Goal: Task Accomplishment & Management: Use online tool/utility

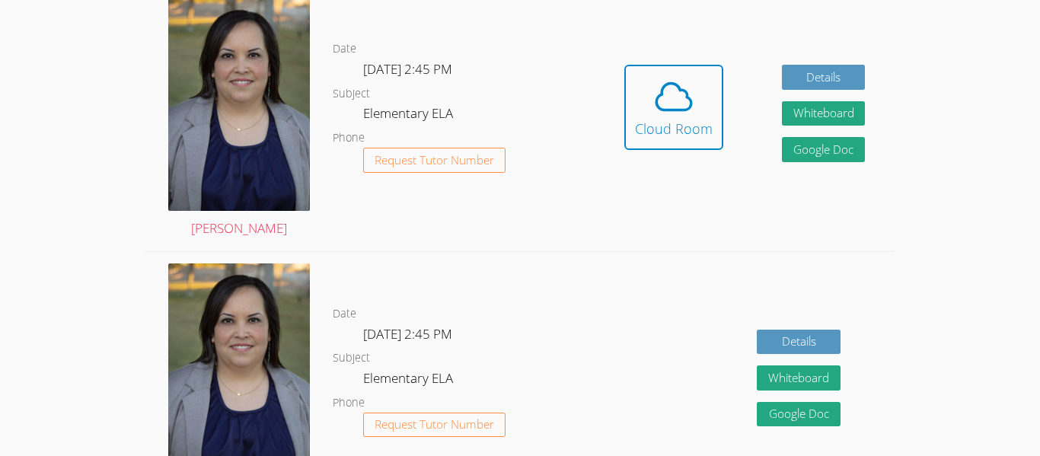
scroll to position [487, 0]
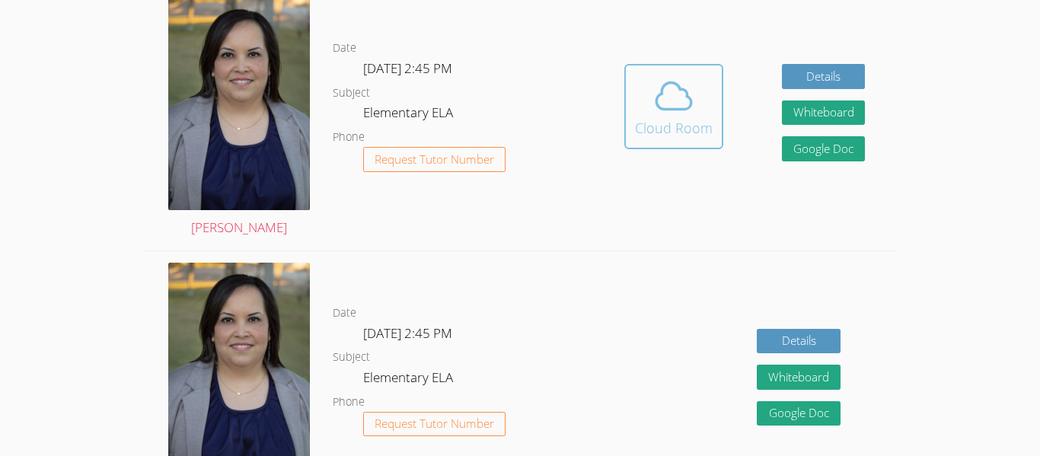
click at [704, 89] on span at bounding box center [674, 96] width 78 height 43
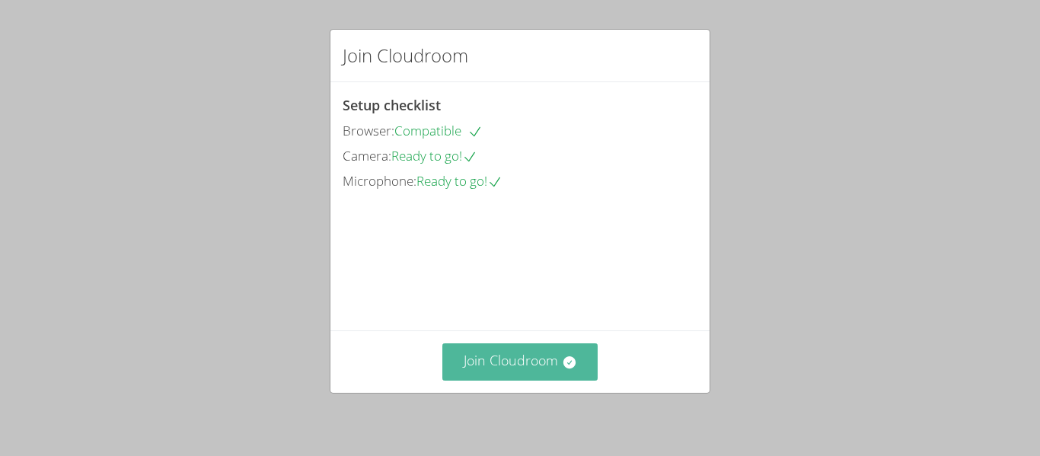
click at [583, 369] on button "Join Cloudroom" at bounding box center [520, 361] width 156 height 37
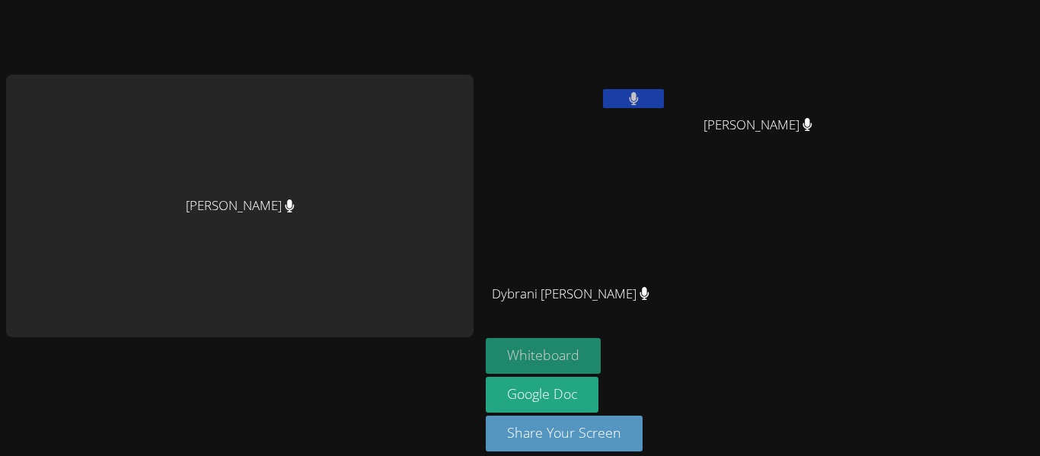
click at [569, 359] on button "Whiteboard" at bounding box center [543, 356] width 115 height 36
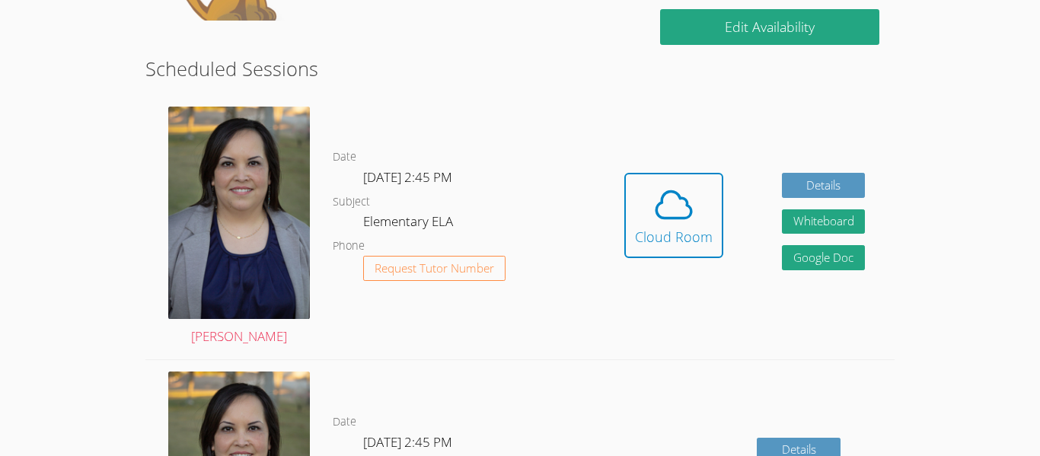
scroll to position [391, 0]
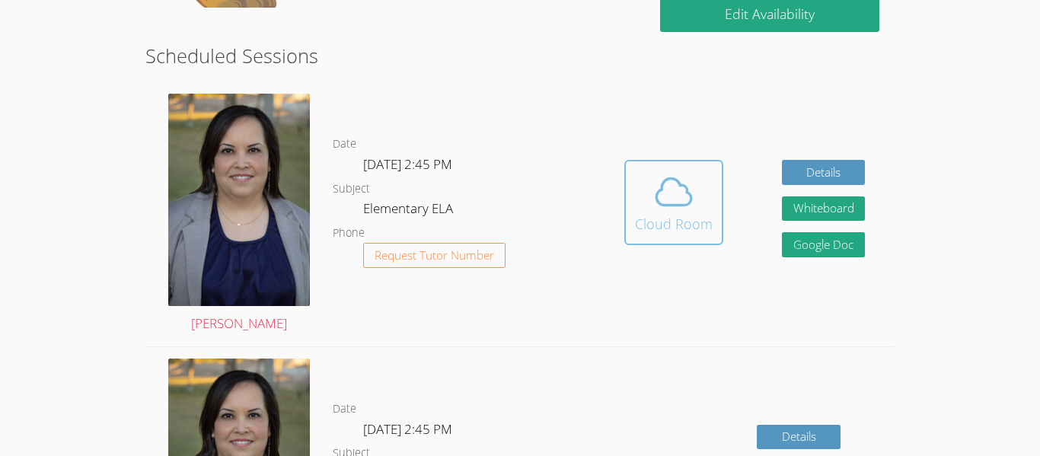
click at [665, 224] on div "Cloud Room" at bounding box center [674, 223] width 78 height 21
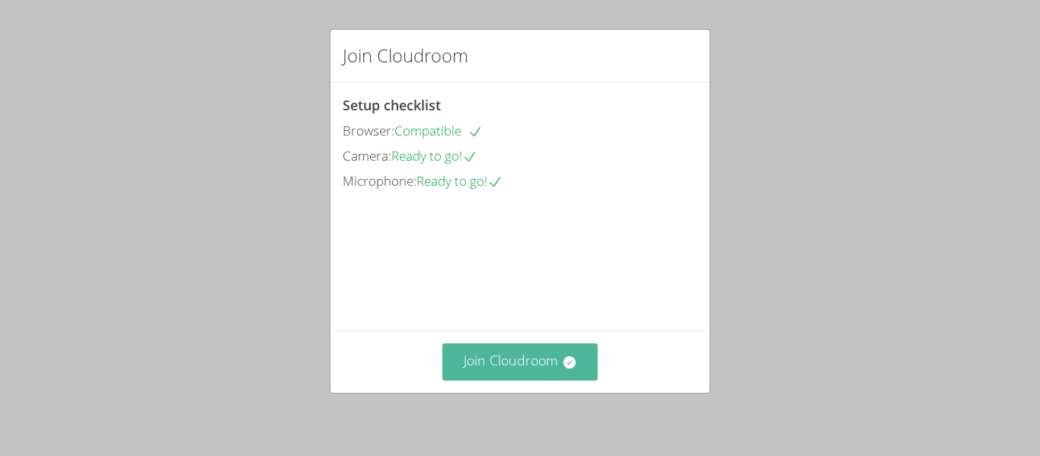
click at [528, 373] on button "Join Cloudroom" at bounding box center [520, 361] width 156 height 37
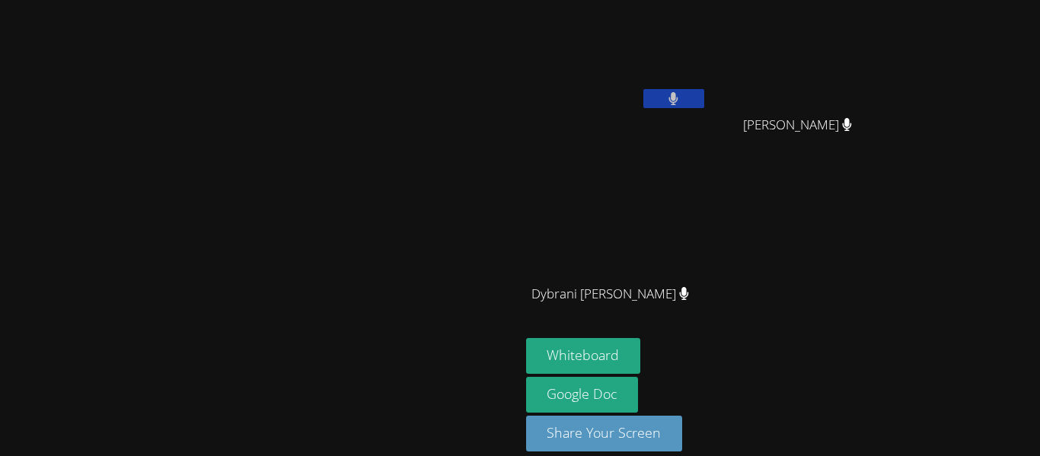
scroll to position [2, 0]
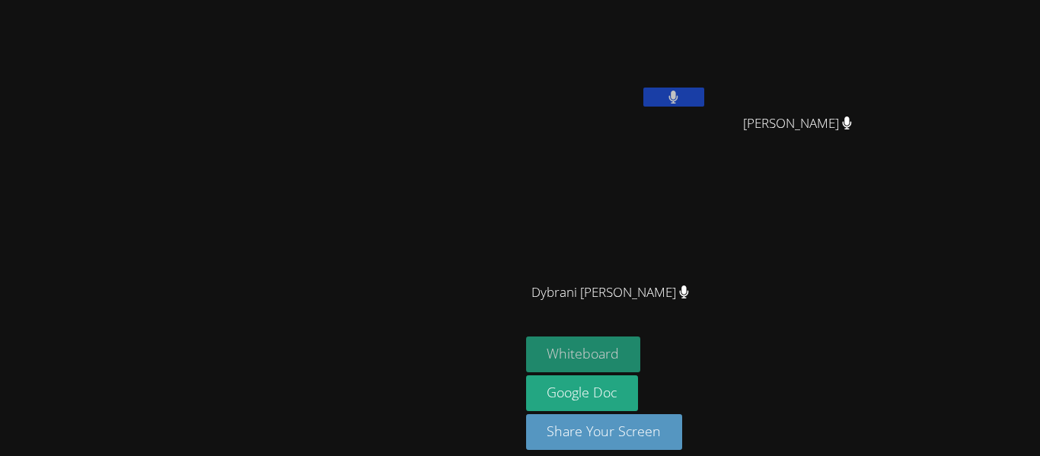
click at [641, 357] on button "Whiteboard" at bounding box center [583, 355] width 115 height 36
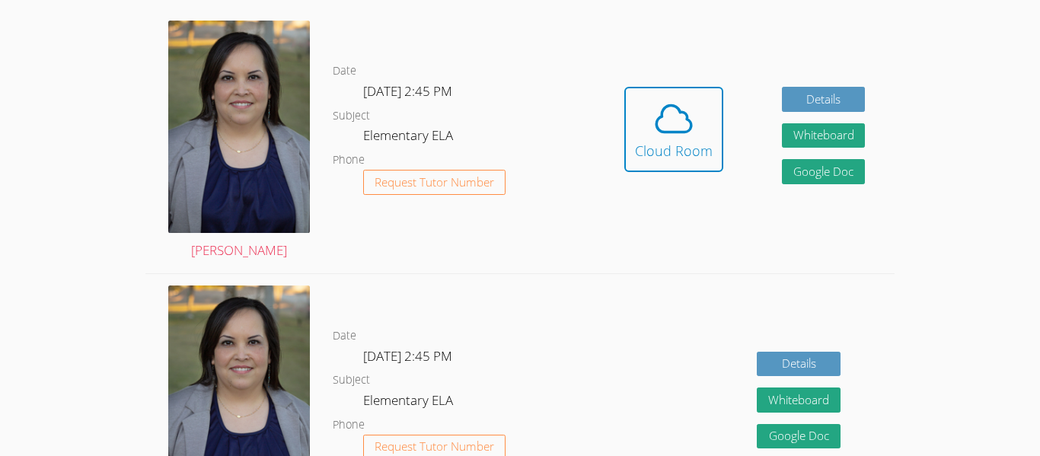
scroll to position [451, 0]
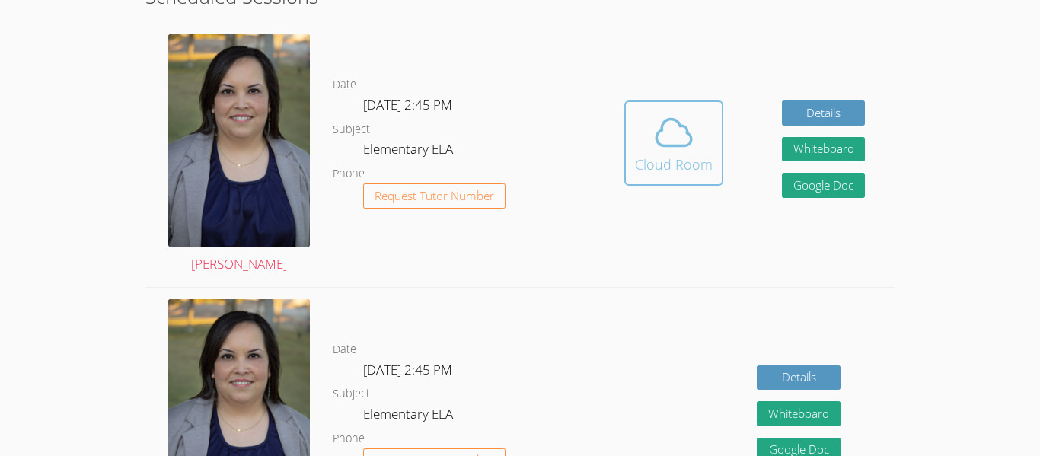
click at [659, 140] on icon at bounding box center [674, 132] width 43 height 43
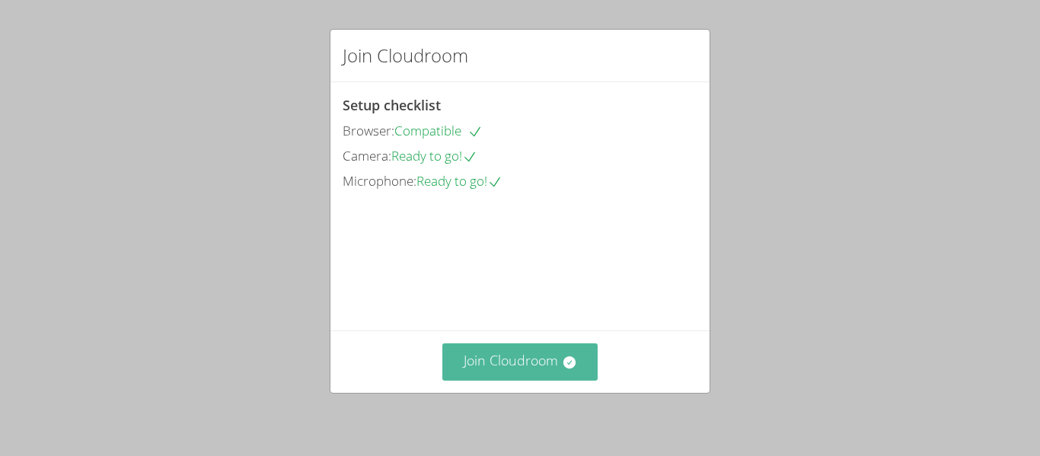
click at [583, 371] on button "Join Cloudroom" at bounding box center [520, 361] width 156 height 37
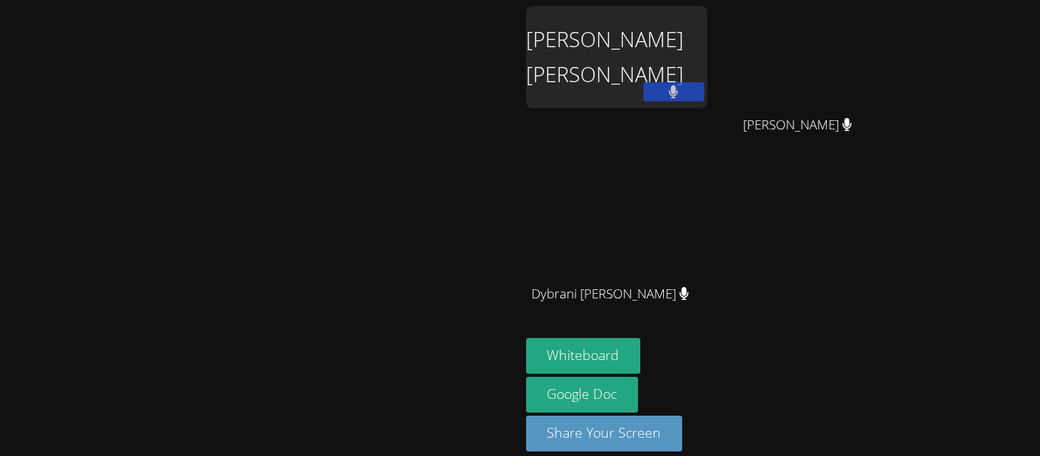
click at [707, 35] on div "[PERSON_NAME] [PERSON_NAME]" at bounding box center [616, 57] width 181 height 102
click at [641, 345] on button "Whiteboard" at bounding box center [583, 356] width 115 height 36
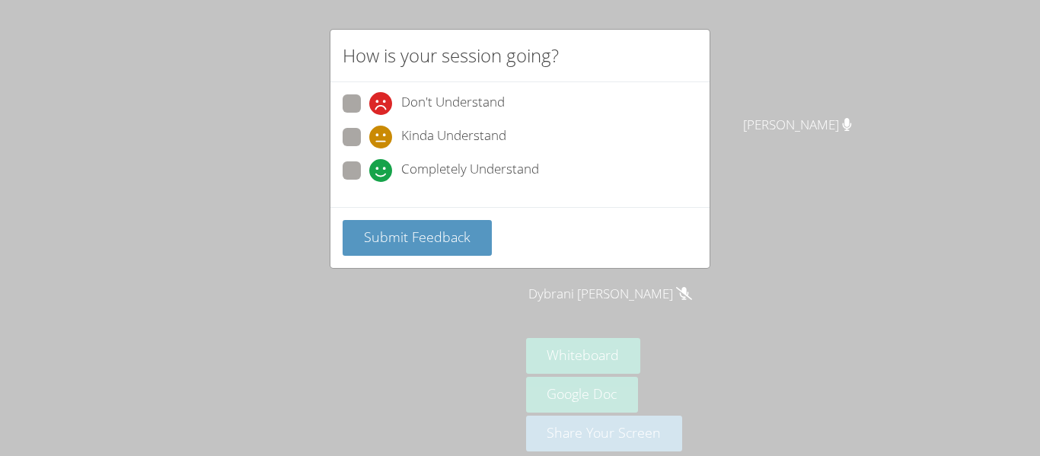
click at [378, 168] on icon at bounding box center [380, 170] width 23 height 23
click at [378, 168] on input "Completely Understand" at bounding box center [375, 167] width 13 height 13
radio input "true"
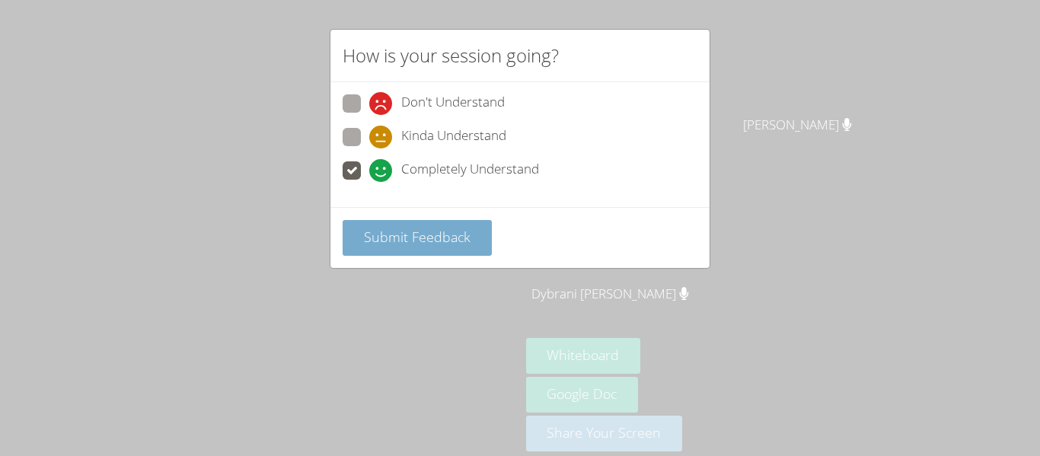
click at [410, 228] on span "Submit Feedback" at bounding box center [417, 237] width 107 height 18
